Goal: Transaction & Acquisition: Purchase product/service

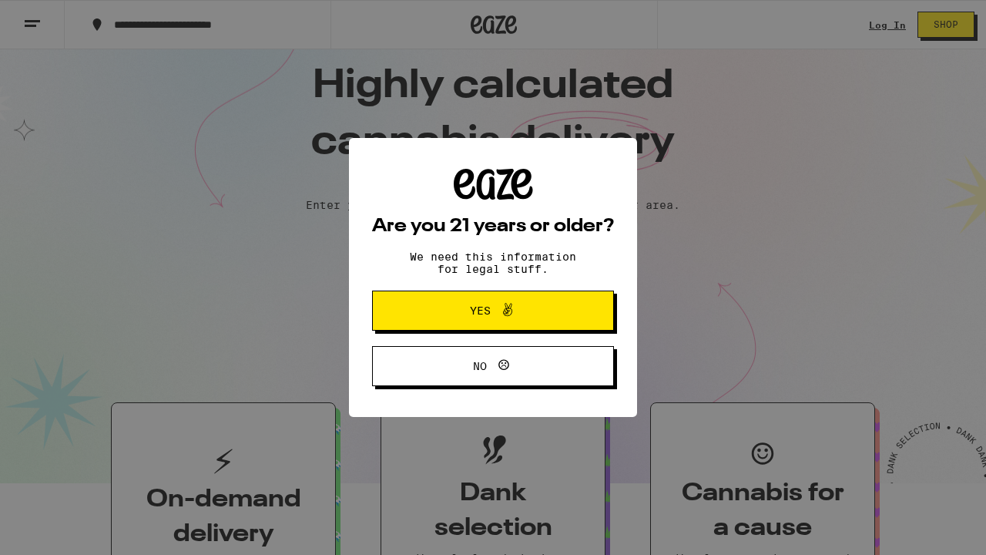
scroll to position [25, 0]
click at [467, 315] on span "Yes" at bounding box center [493, 311] width 117 height 20
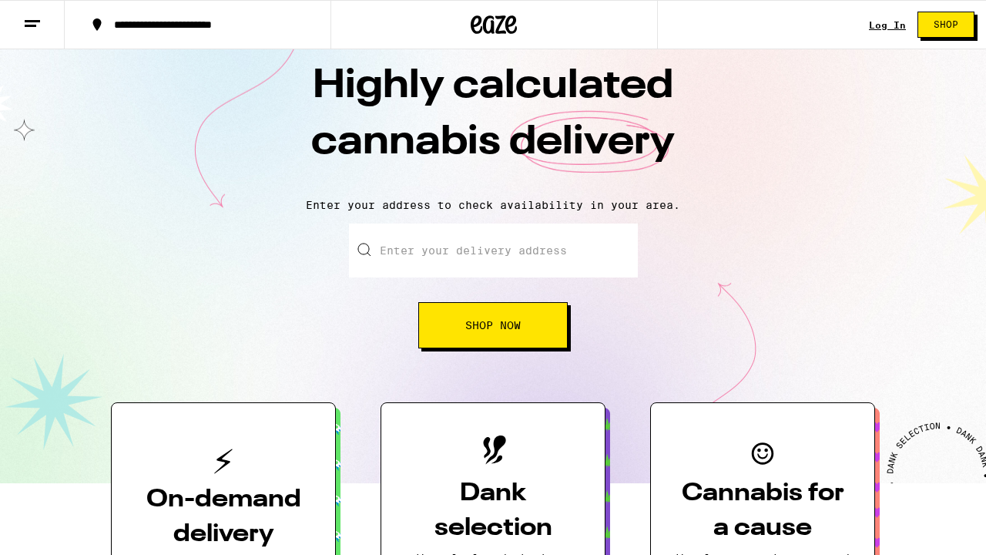
click at [475, 249] on input "Enter your delivery address" at bounding box center [493, 250] width 289 height 54
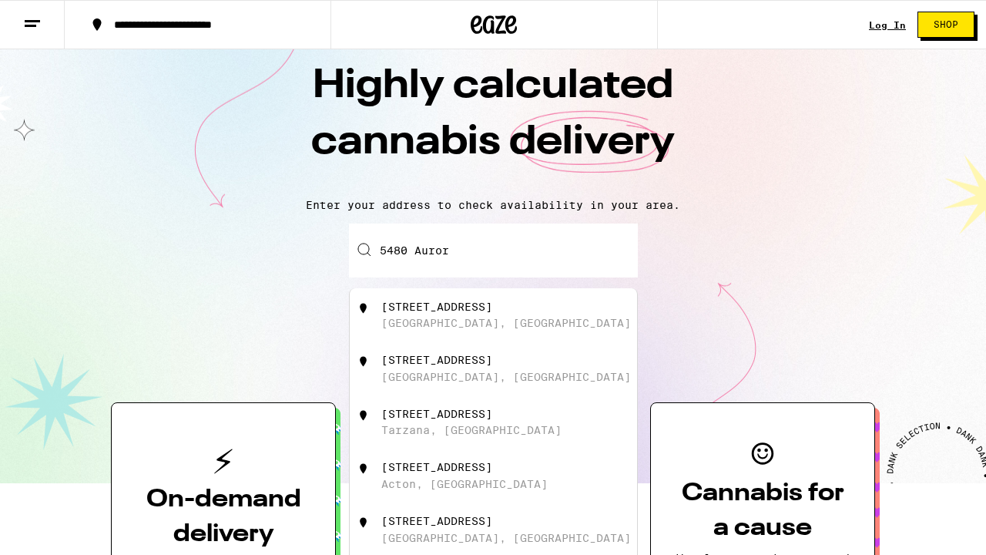
scroll to position [0, 0]
click at [474, 311] on div "[STREET_ADDRESS]" at bounding box center [436, 307] width 111 height 12
type input "[STREET_ADDRESS]"
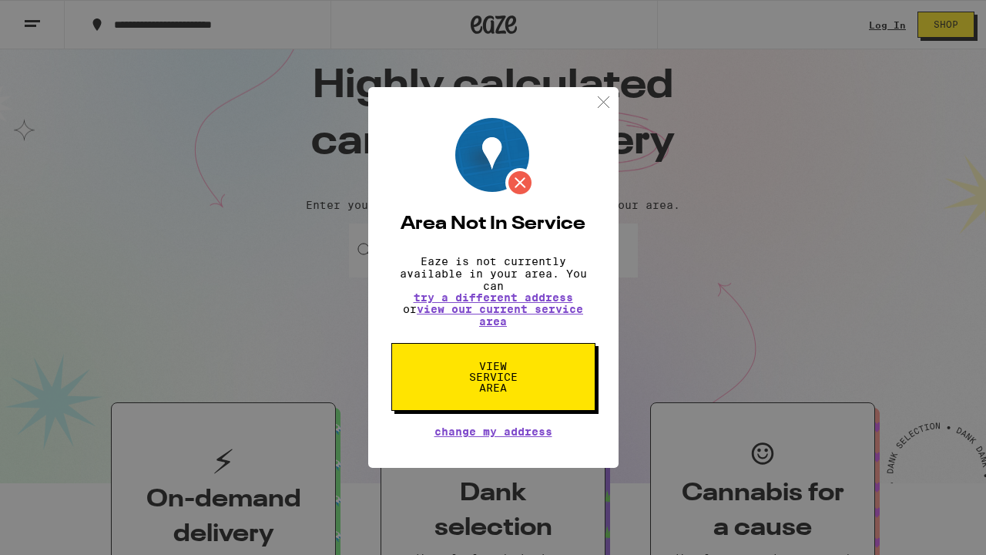
click at [579, 397] on button "View Service Area" at bounding box center [493, 377] width 204 height 68
